Goal: Task Accomplishment & Management: Use online tool/utility

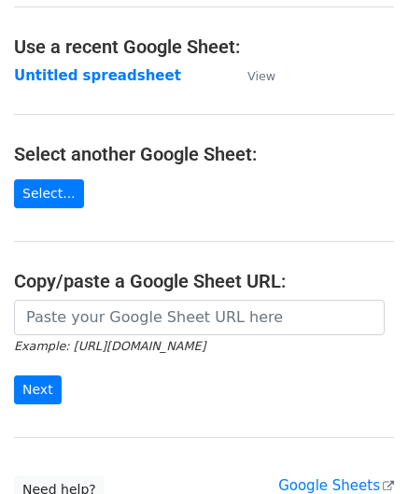
scroll to position [93, 0]
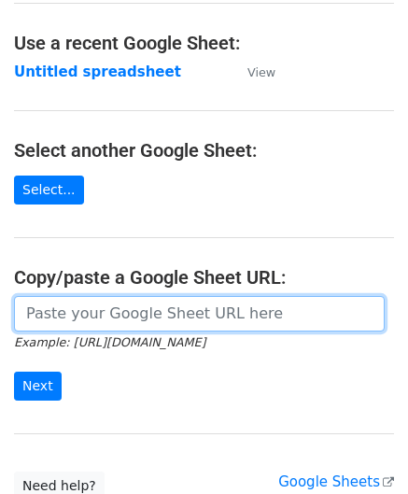
drag, startPoint x: 65, startPoint y: 308, endPoint x: 70, endPoint y: 275, distance: 33.0
click at [65, 309] on input "url" at bounding box center [199, 314] width 371 height 36
paste input "https://docs.google.com/spreadsheets/d/165IWmw9prA6cIm0pu7o0bQOjsDmDfxPEwfh7yG3…"
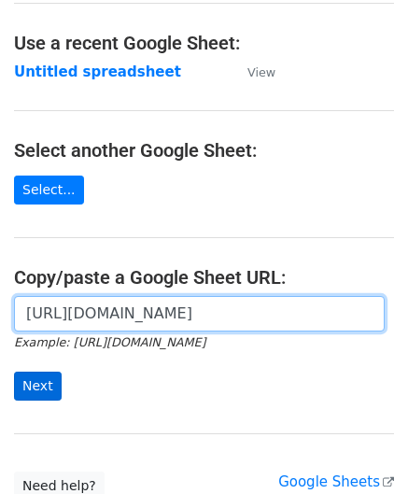
type input "https://docs.google.com/spreadsheets/d/165IWmw9prA6cIm0pu7o0bQOjsDmDfxPEwfh7yG3…"
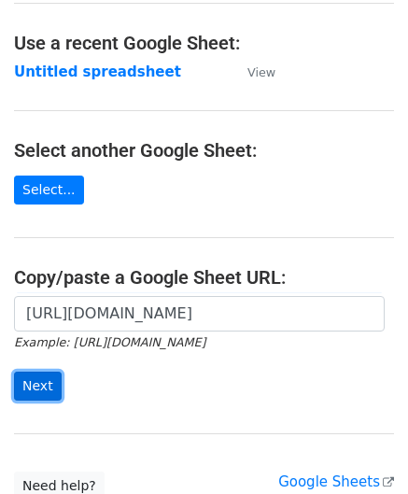
scroll to position [0, 0]
click at [32, 377] on input "Next" at bounding box center [38, 386] width 48 height 29
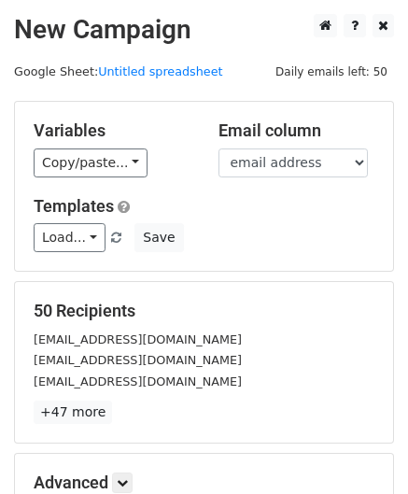
scroll to position [228, 0]
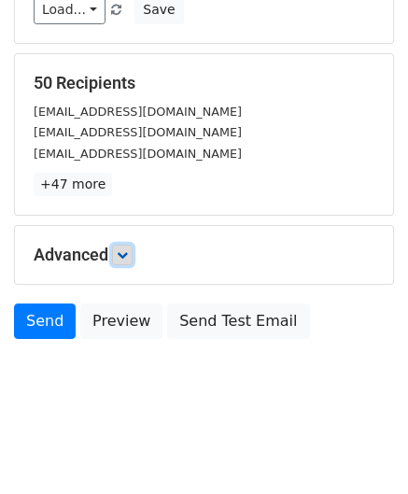
click at [127, 253] on icon at bounding box center [122, 255] width 11 height 11
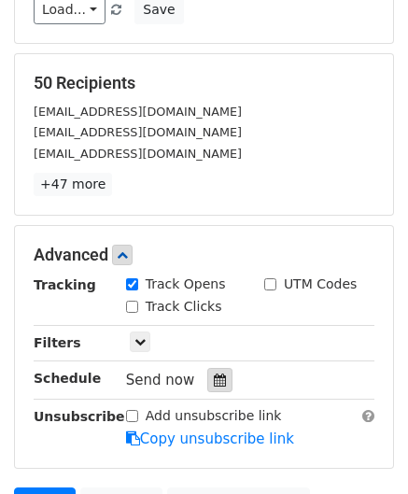
click at [214, 374] on icon at bounding box center [220, 380] width 12 height 13
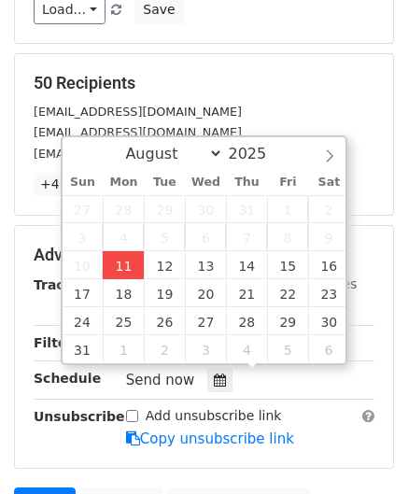
type input "[DATE] 12:00"
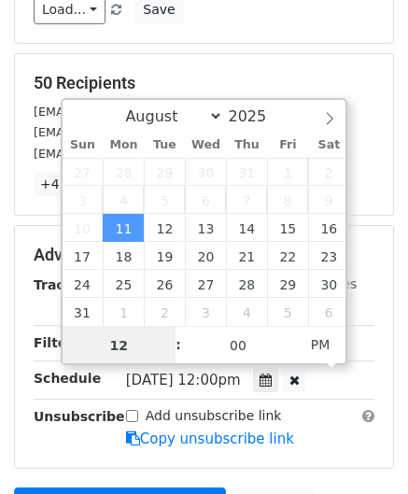
paste input "Hour"
type input "2"
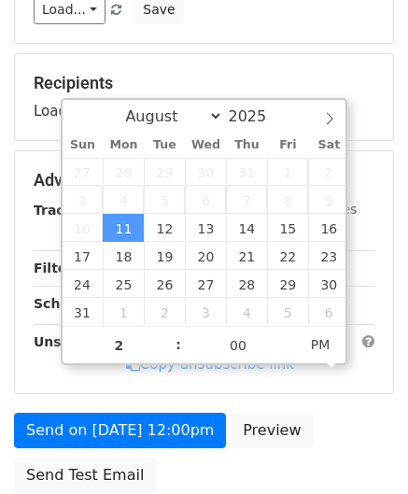
type input "[DATE] 14:00"
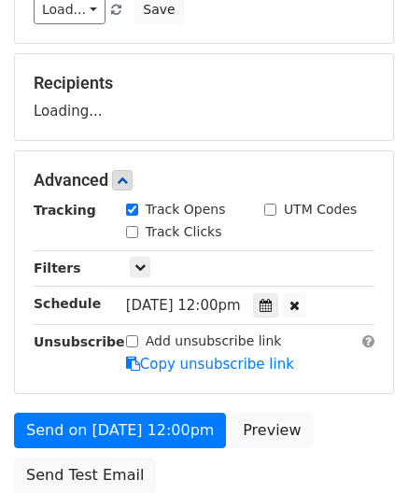
scroll to position [367, 0]
